Goal: Find specific page/section: Find specific page/section

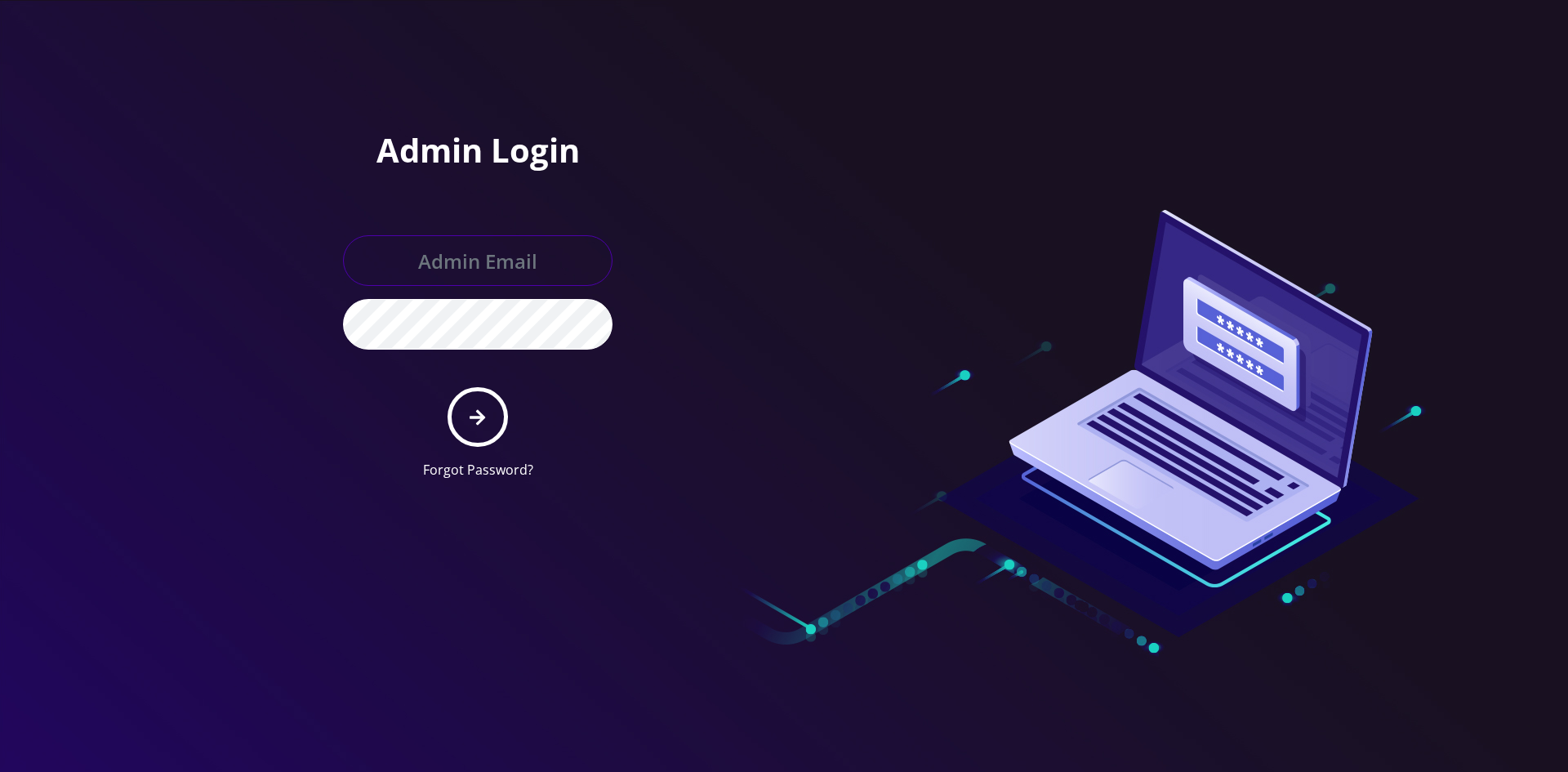
type input "[EMAIL_ADDRESS][DOMAIN_NAME]"
click at [470, 410] on icon "submit" at bounding box center [477, 417] width 16 height 18
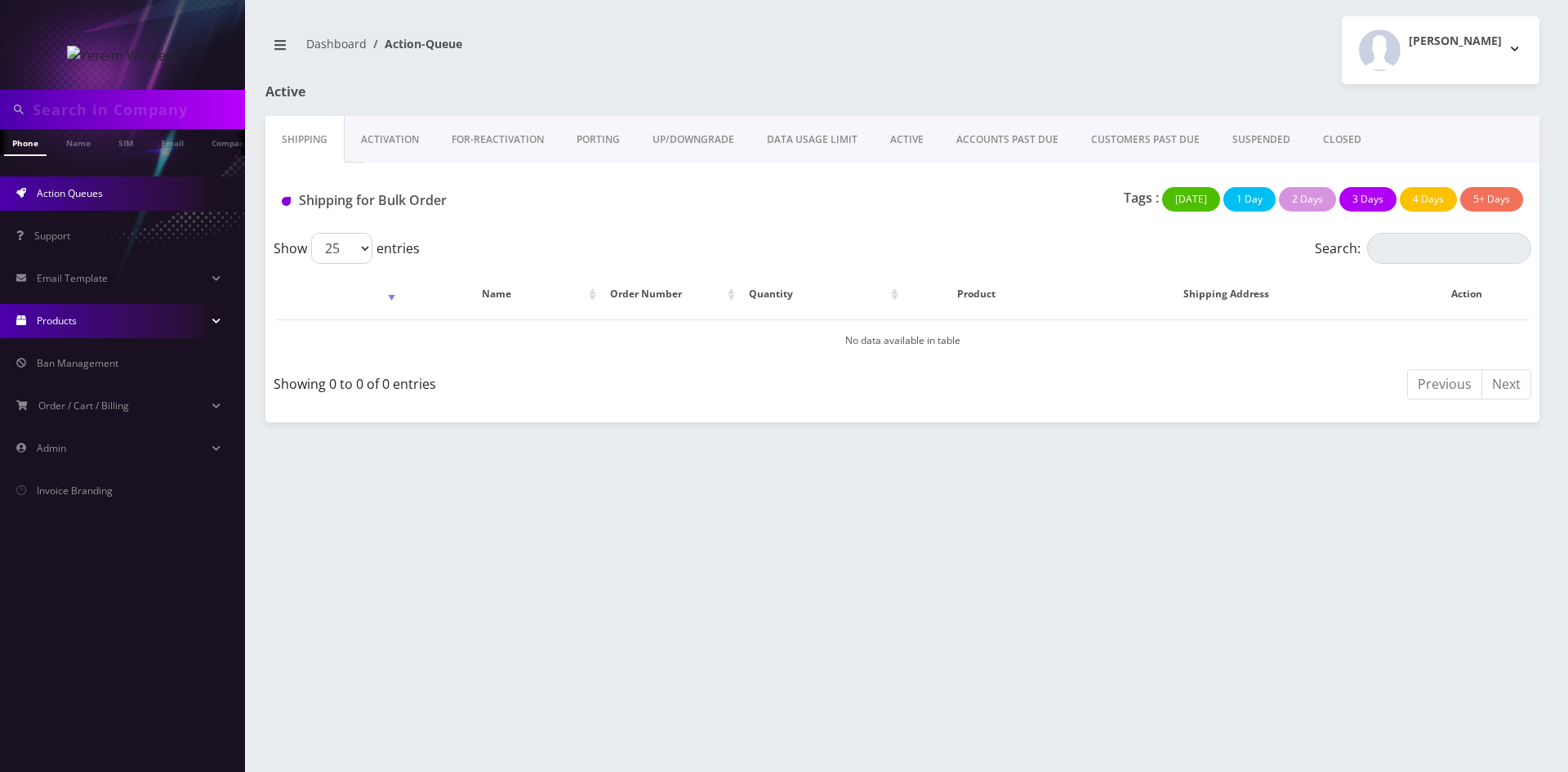
click at [215, 326] on link "Products" at bounding box center [123, 321] width 245 height 34
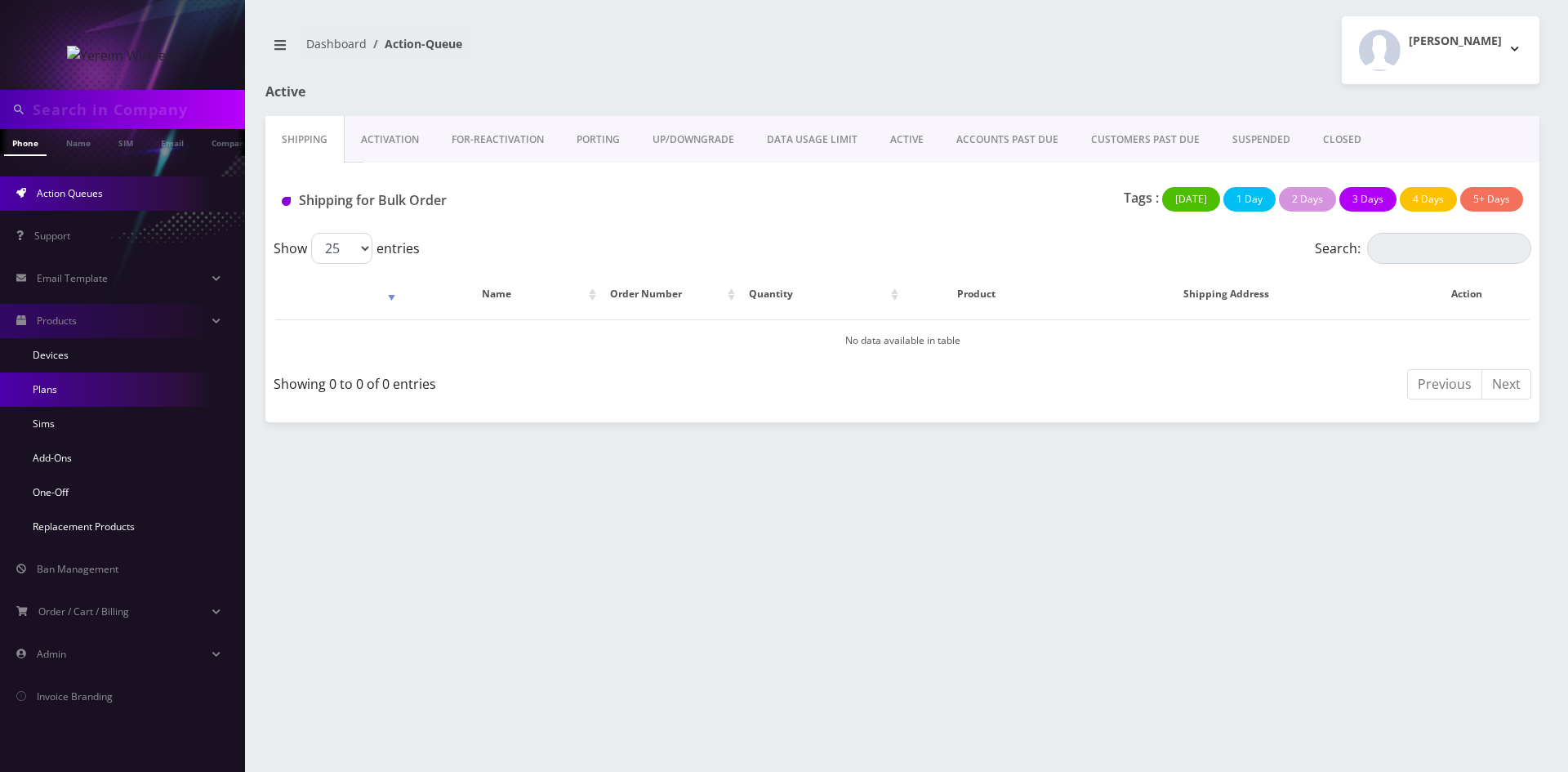
click at [169, 394] on link "Plans" at bounding box center [123, 389] width 245 height 34
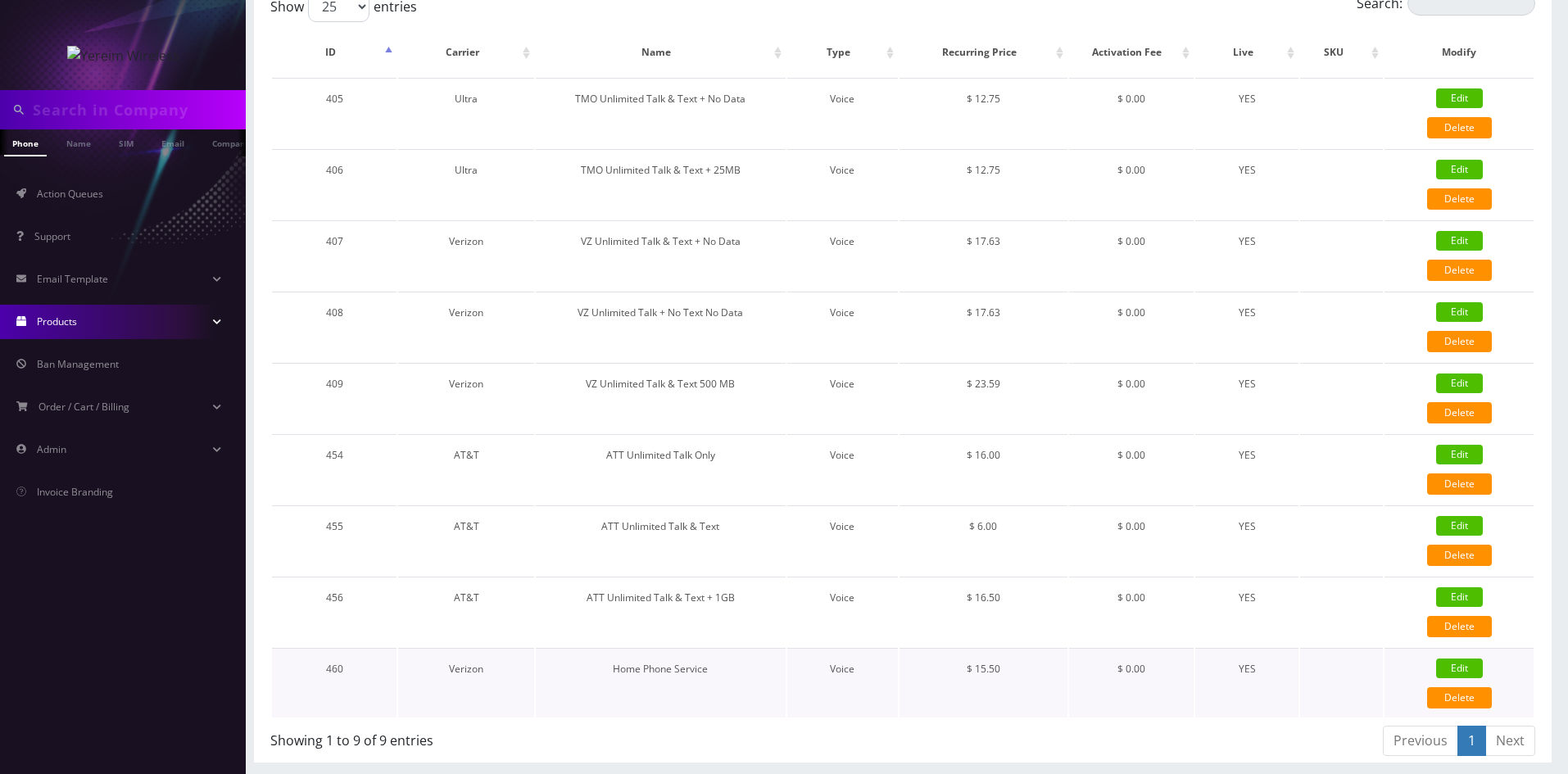
scroll to position [170, 0]
